Goal: Information Seeking & Learning: Understand process/instructions

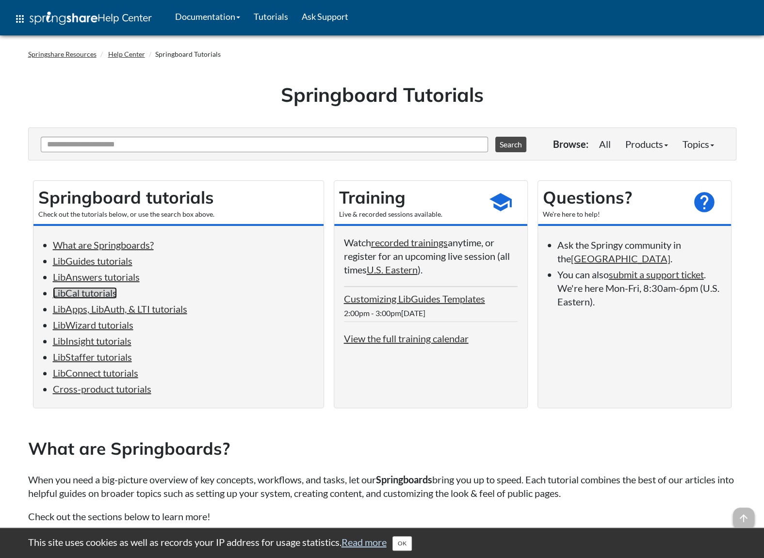
click at [91, 291] on link "LibCal tutorials" at bounding box center [85, 293] width 64 height 12
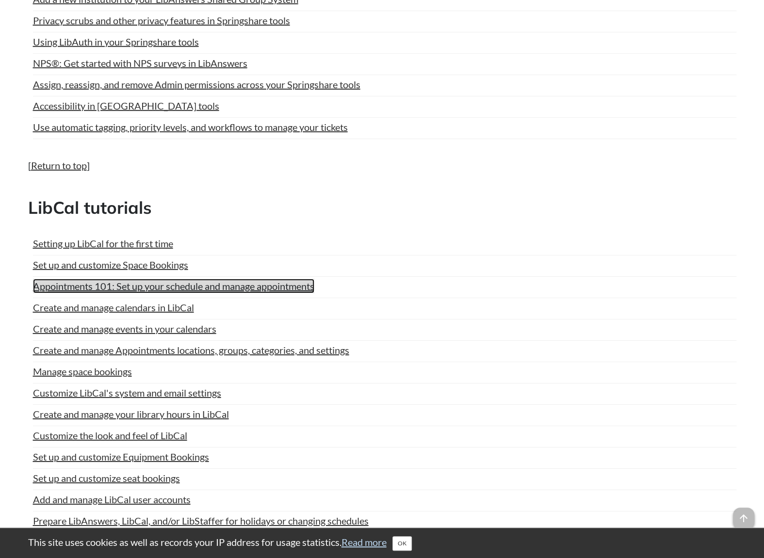
click at [142, 279] on link "Appointments 101: Set up your schedule and manage appointments" at bounding box center [173, 286] width 281 height 15
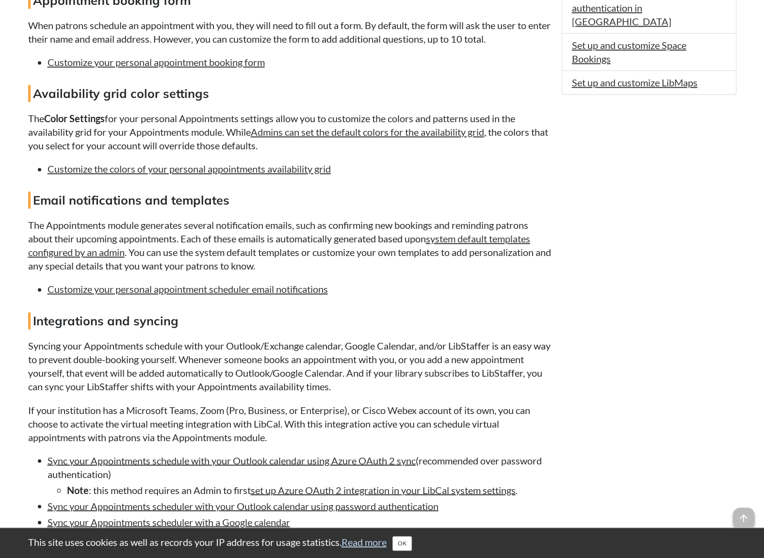
scroll to position [743, 0]
click at [205, 289] on link "Customize your personal appointment scheduler email notifications" at bounding box center [188, 289] width 280 height 12
